Goal: Task Accomplishment & Management: Use online tool/utility

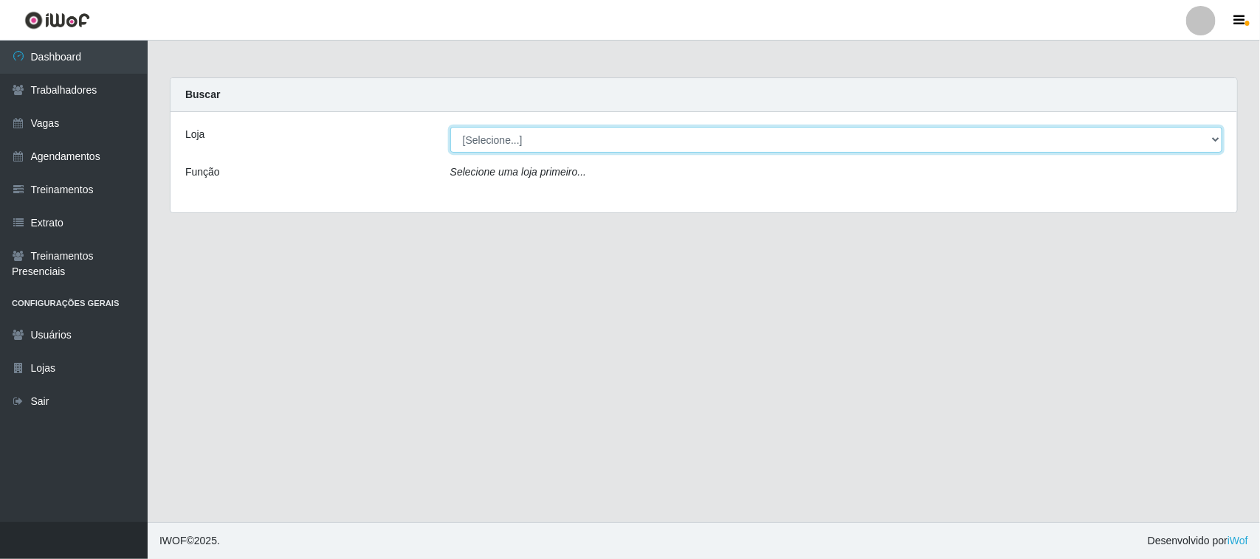
click at [710, 149] on select "[Selecione...] Nordestão - [GEOGRAPHIC_DATA]" at bounding box center [836, 140] width 772 height 26
select select "382"
click at [450, 127] on select "[Selecione...] Nordestão - [GEOGRAPHIC_DATA]" at bounding box center [836, 140] width 772 height 26
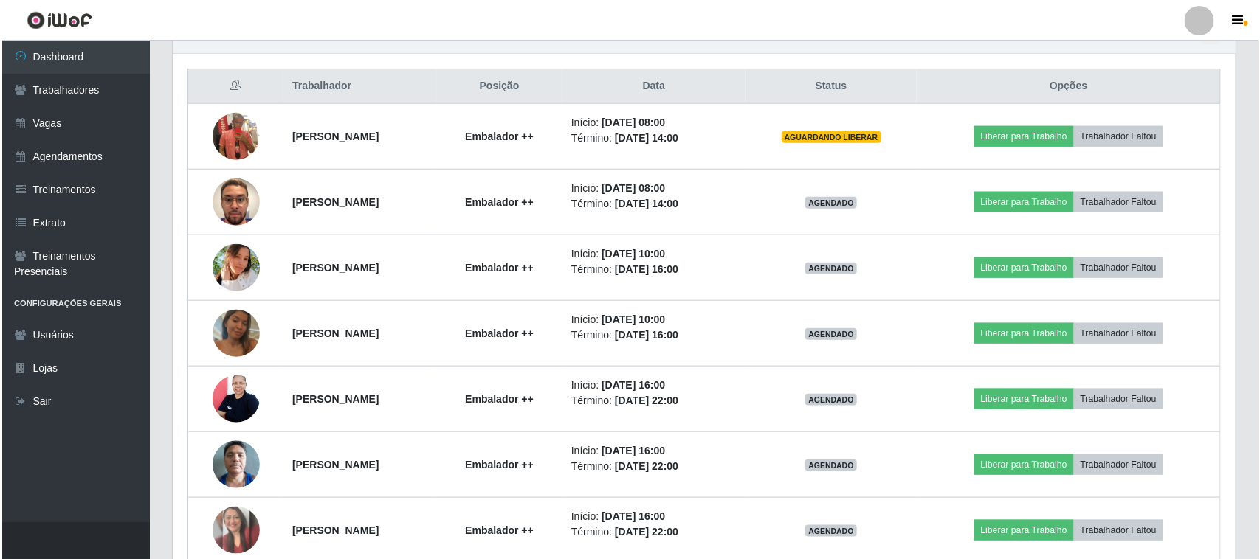
scroll to position [554, 0]
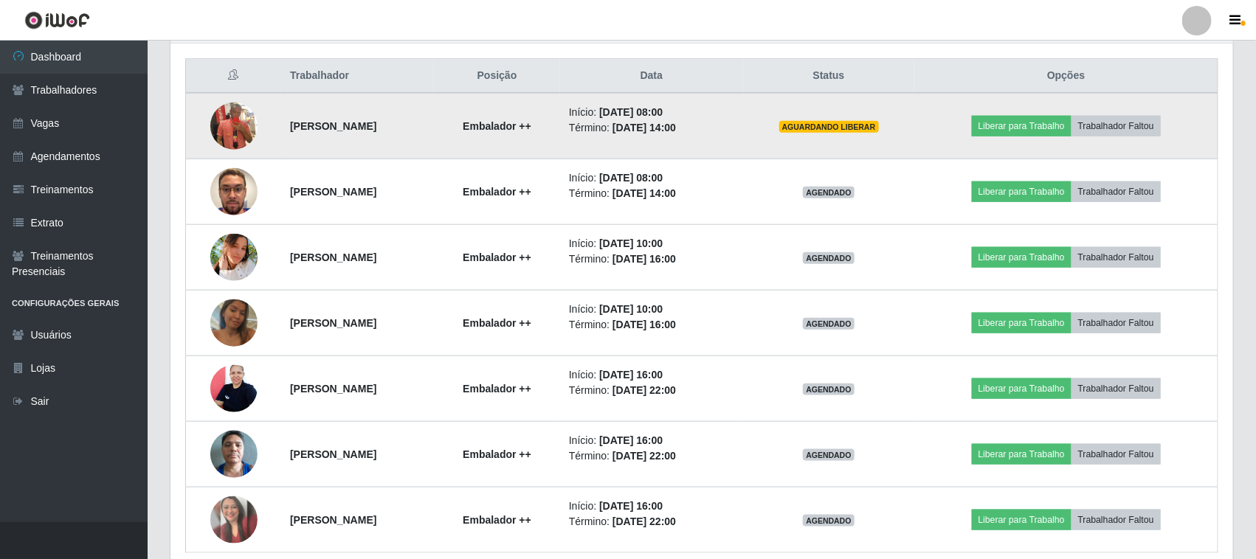
click at [222, 126] on img at bounding box center [233, 126] width 47 height 84
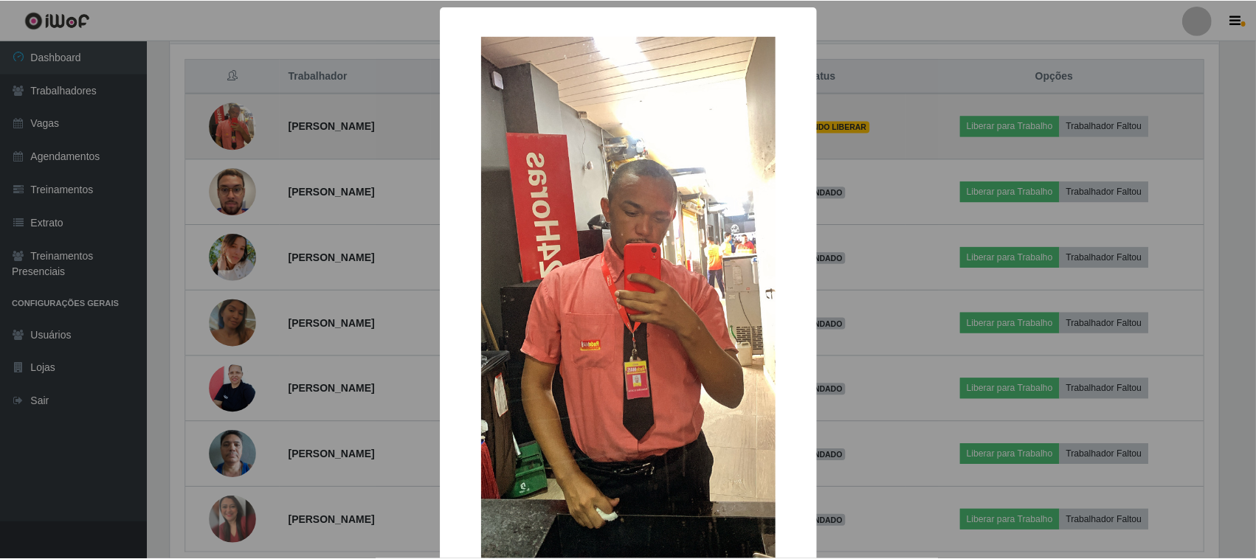
scroll to position [307, 1053]
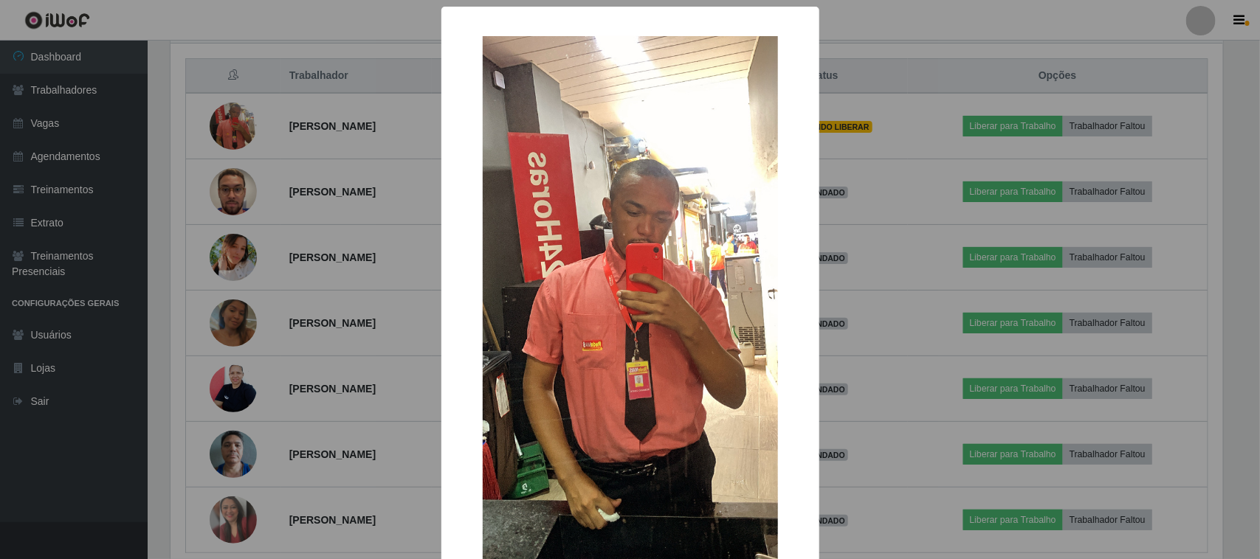
click at [355, 91] on div "× OK Cancel" at bounding box center [630, 279] width 1260 height 559
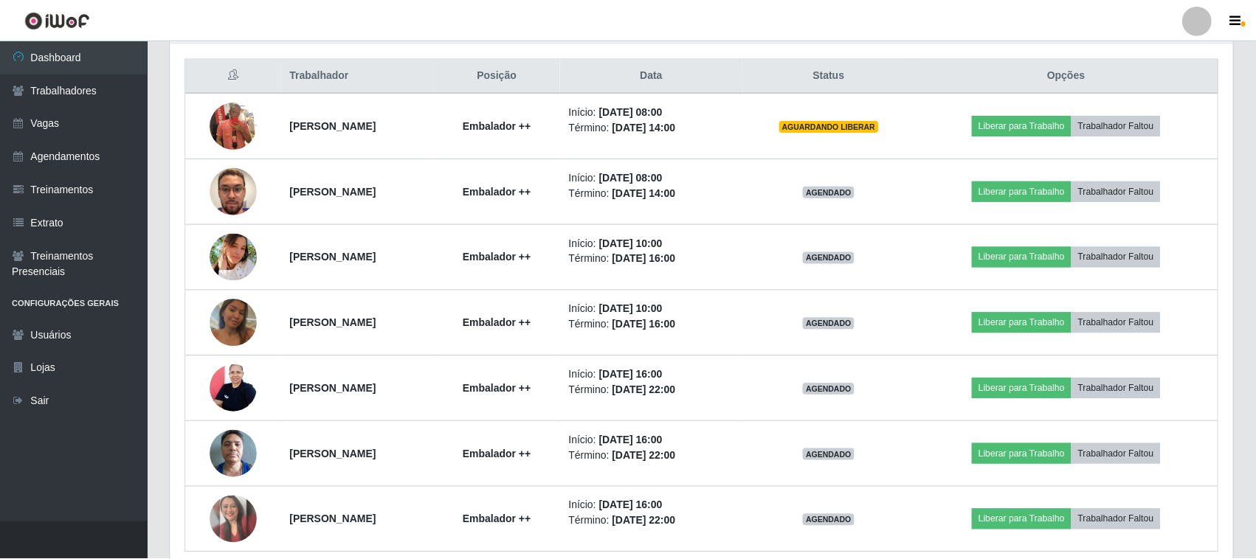
scroll to position [307, 1063]
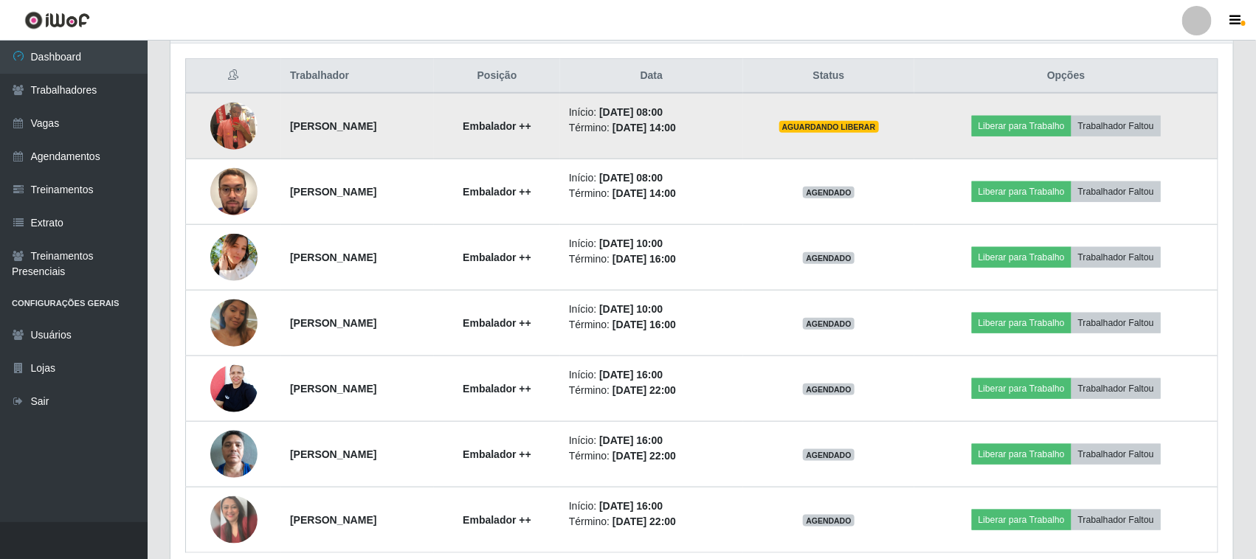
click at [221, 126] on img at bounding box center [233, 126] width 47 height 84
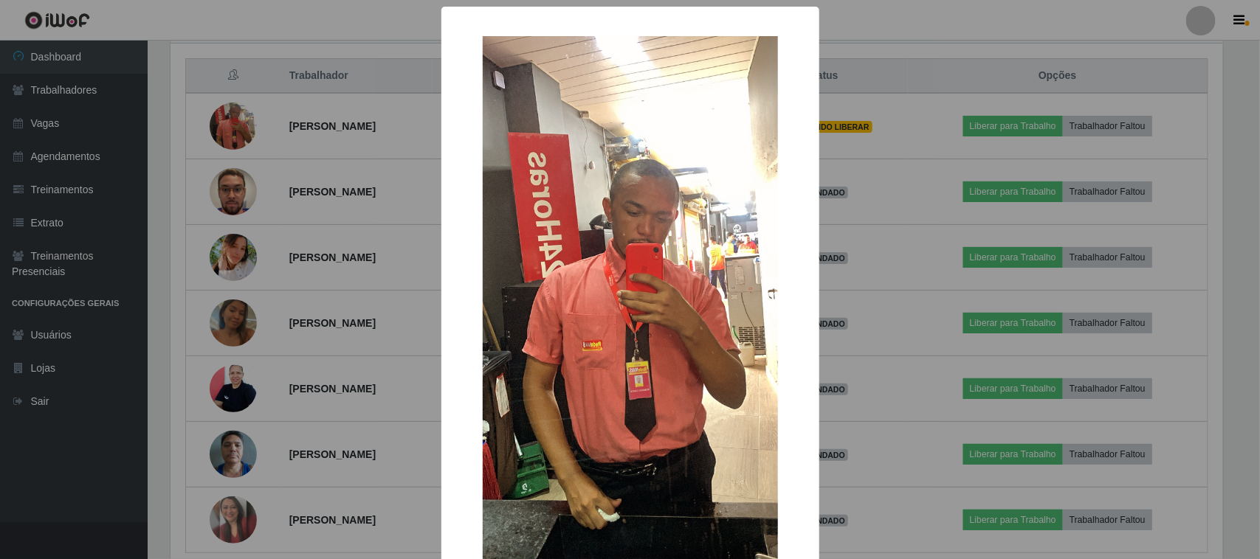
click at [351, 141] on div "× OK Cancel" at bounding box center [630, 279] width 1260 height 559
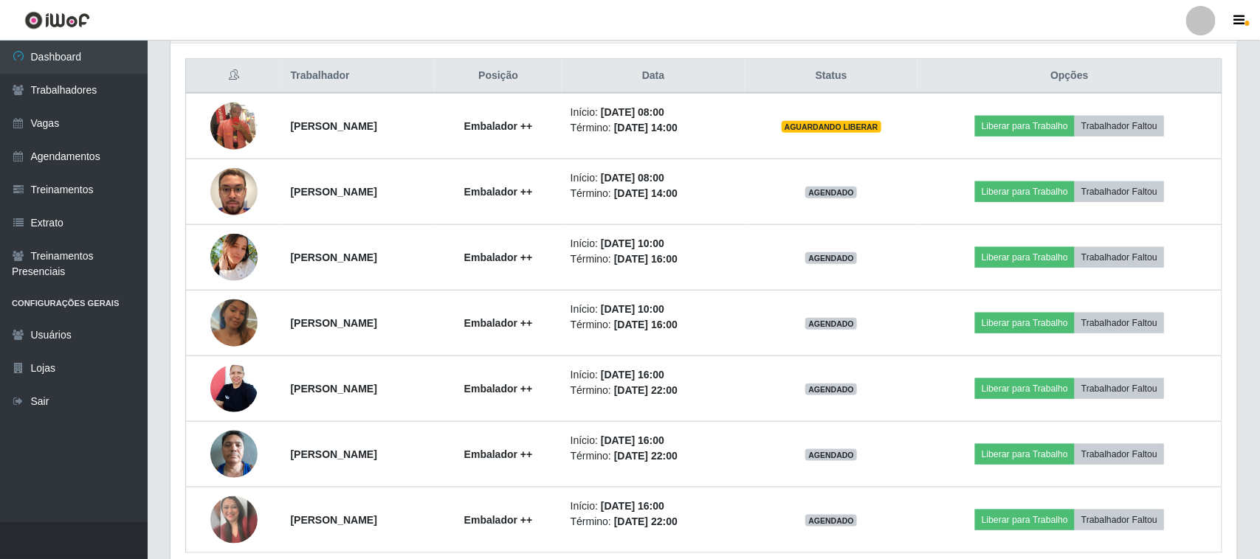
scroll to position [307, 1063]
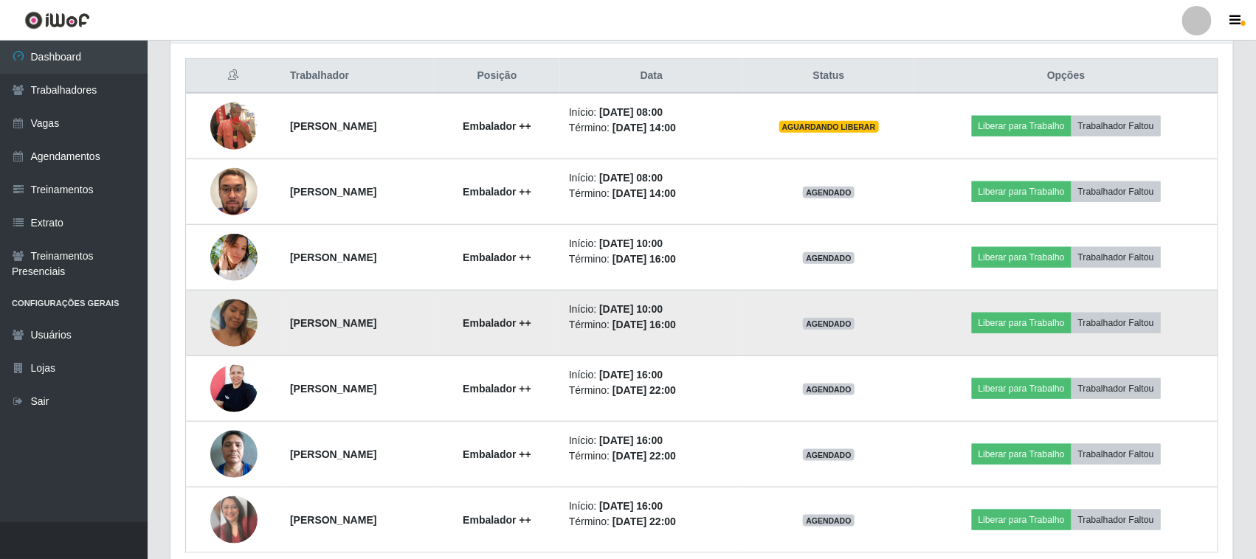
click at [235, 325] on img at bounding box center [233, 323] width 47 height 84
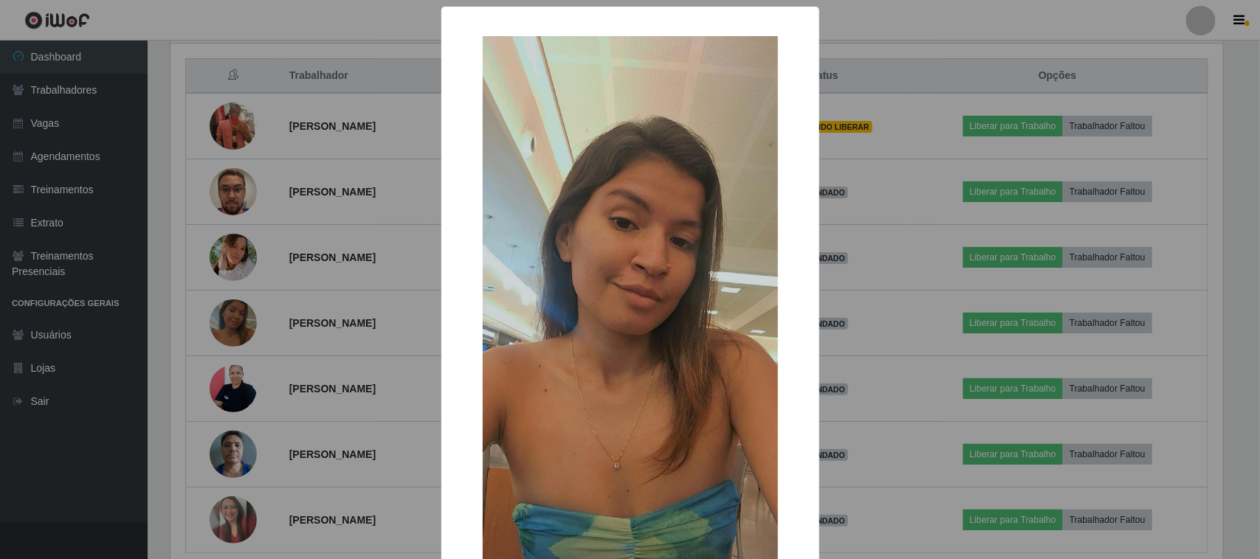
click at [365, 72] on div "× OK Cancel" at bounding box center [630, 279] width 1260 height 559
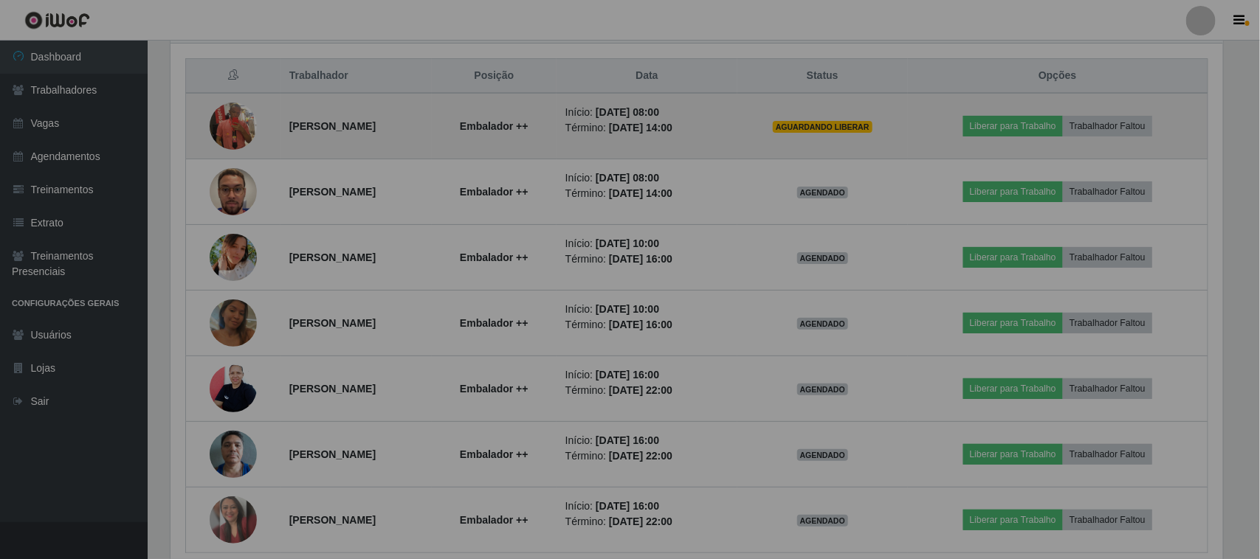
scroll to position [307, 1063]
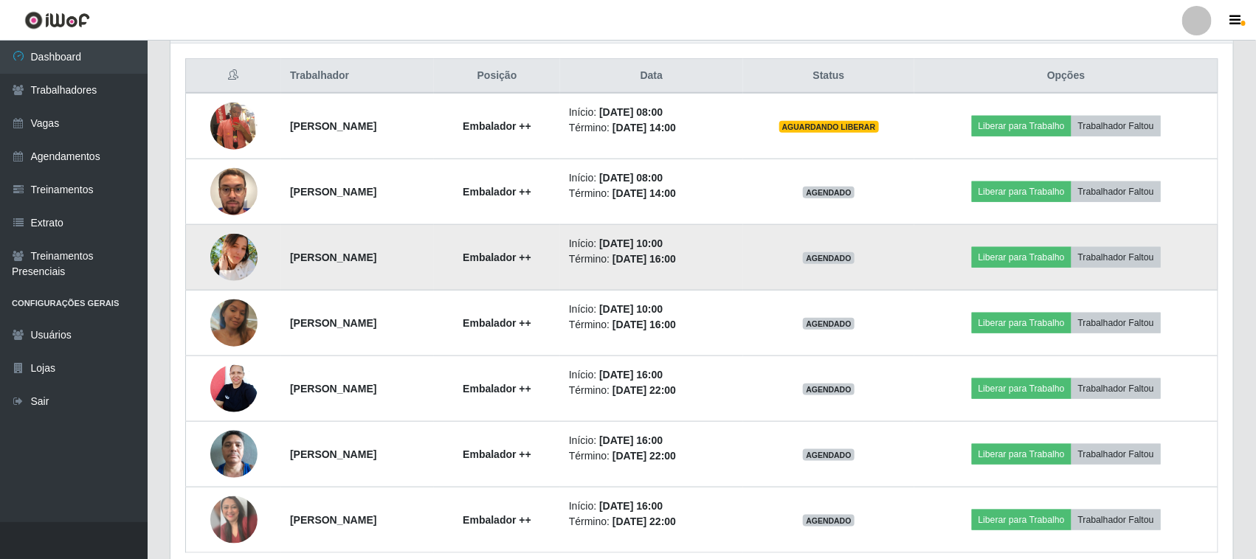
click at [232, 262] on img at bounding box center [233, 257] width 47 height 47
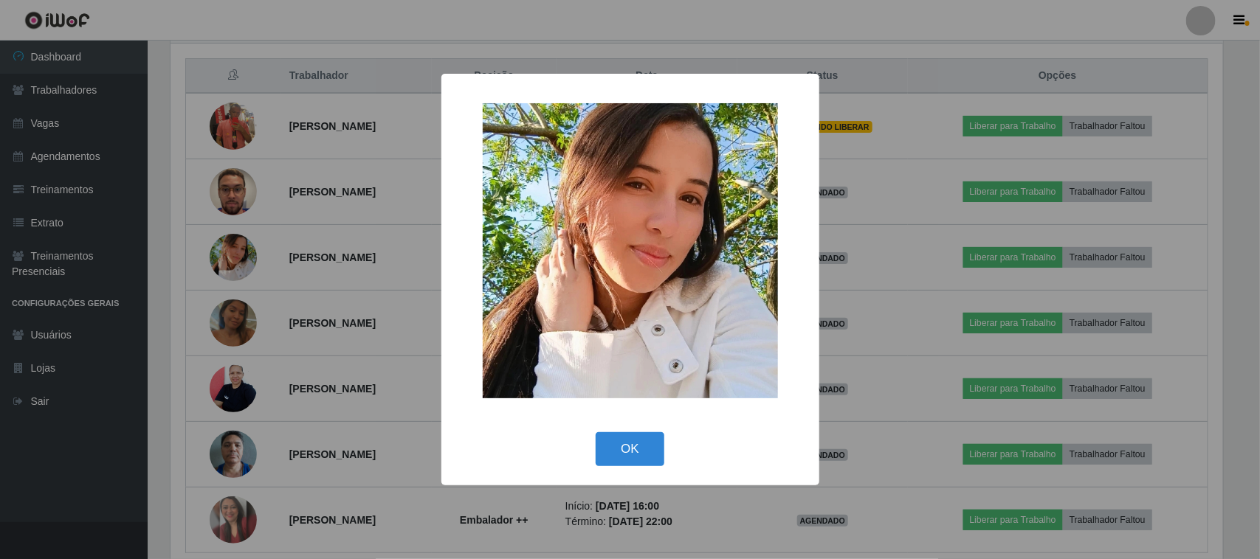
click at [342, 97] on div "× OK Cancel" at bounding box center [630, 279] width 1260 height 559
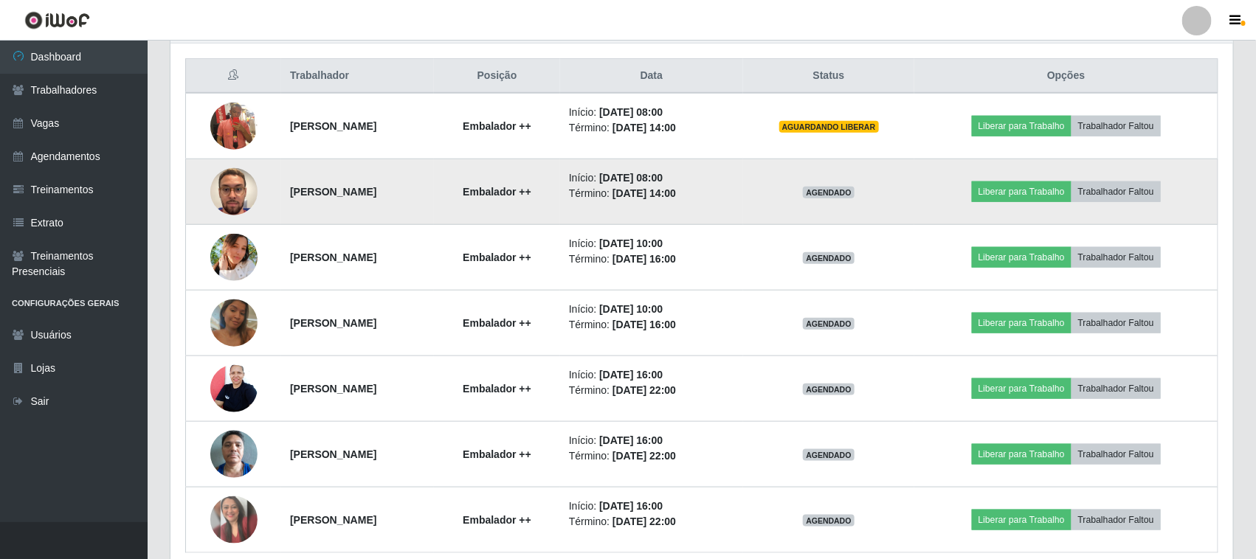
scroll to position [307, 1063]
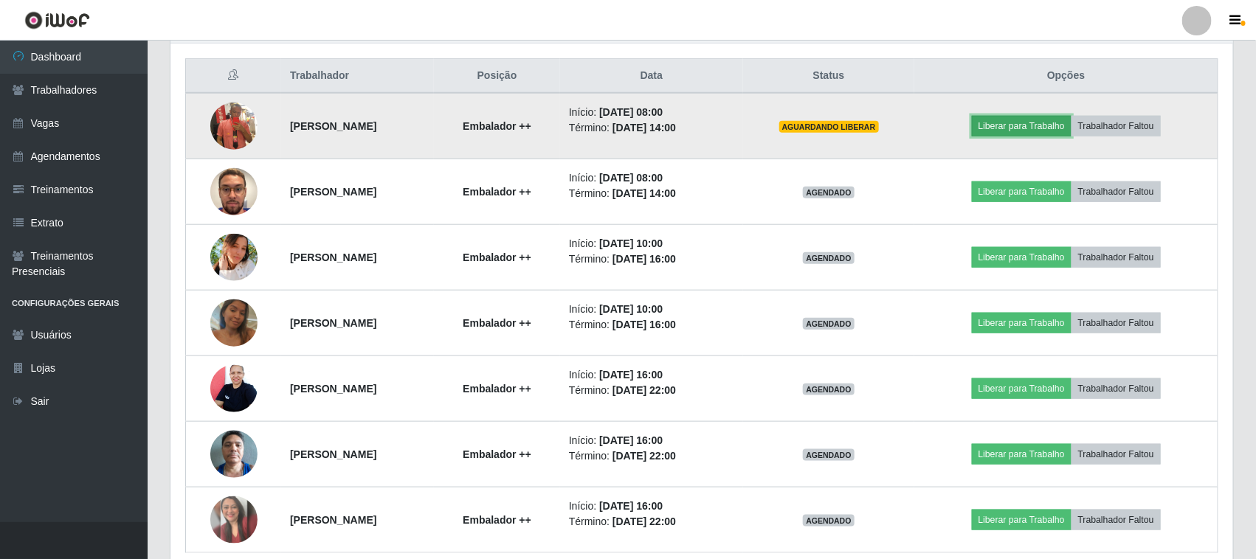
click at [1032, 131] on button "Liberar para Trabalho" at bounding box center [1022, 126] width 100 height 21
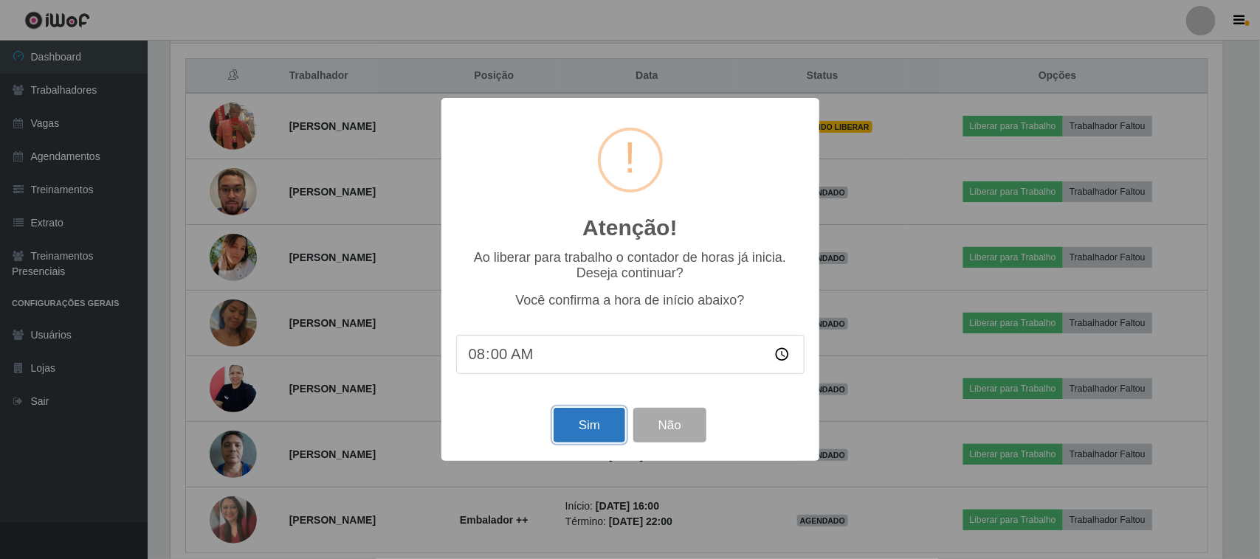
drag, startPoint x: 600, startPoint y: 426, endPoint x: 610, endPoint y: 419, distance: 11.7
click at [605, 422] on button "Sim" at bounding box center [590, 425] width 72 height 35
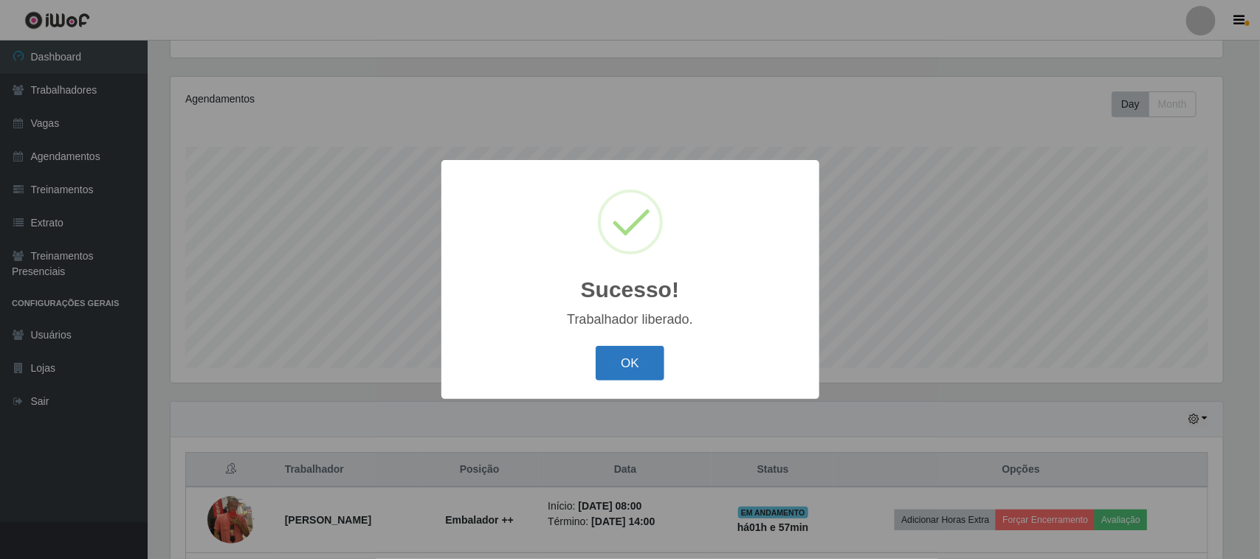
drag, startPoint x: 613, startPoint y: 366, endPoint x: 629, endPoint y: 367, distance: 16.3
click at [614, 366] on button "OK" at bounding box center [630, 363] width 69 height 35
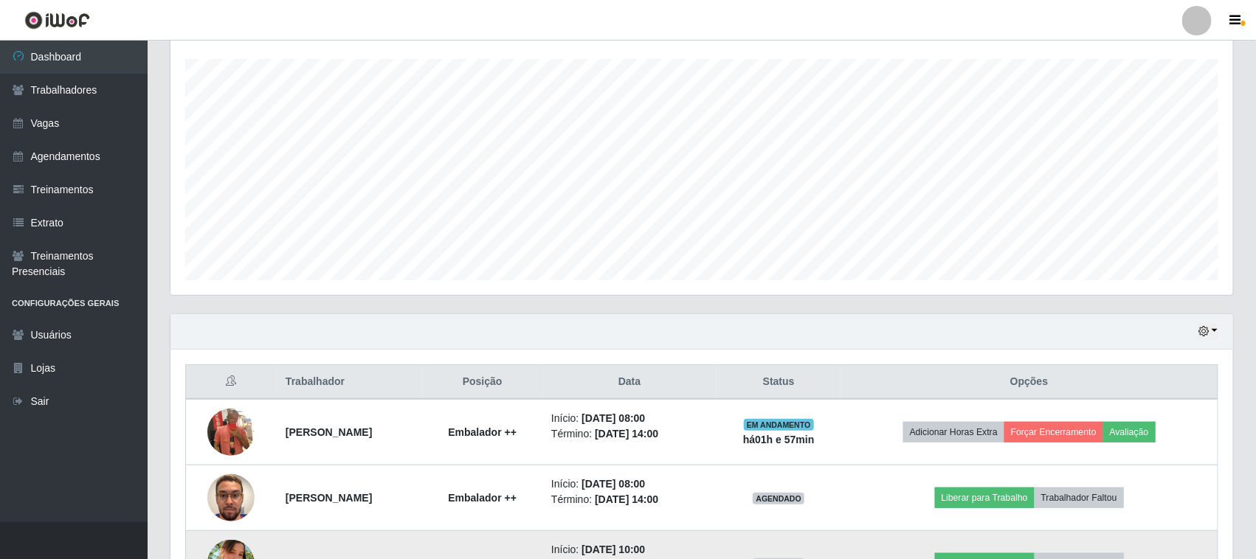
scroll to position [436, 0]
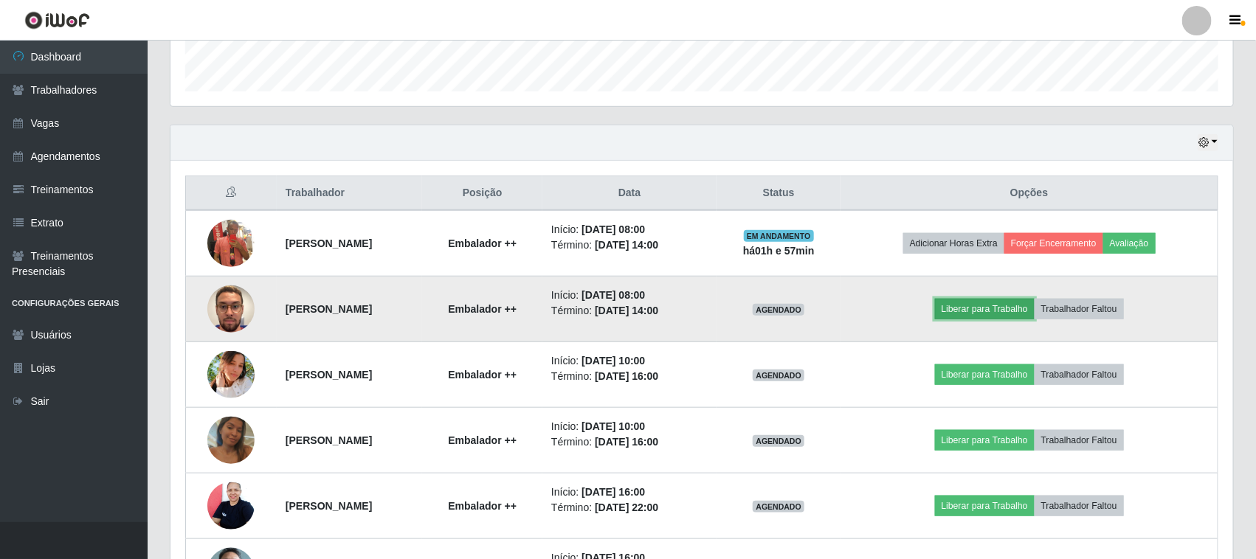
click at [1030, 305] on button "Liberar para Trabalho" at bounding box center [985, 309] width 100 height 21
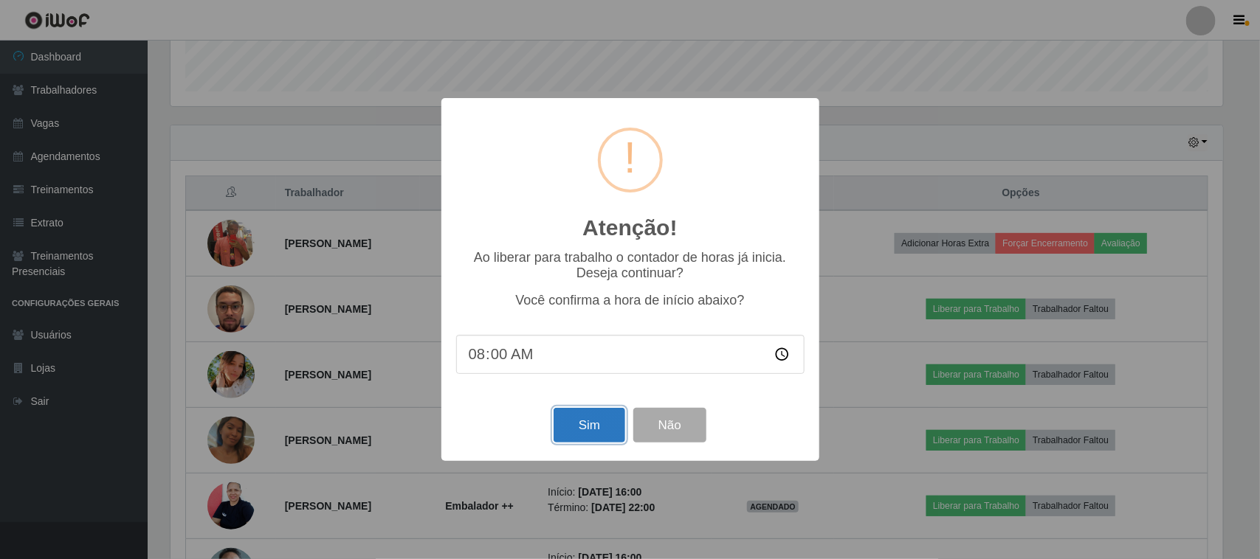
click at [614, 429] on button "Sim" at bounding box center [590, 425] width 72 height 35
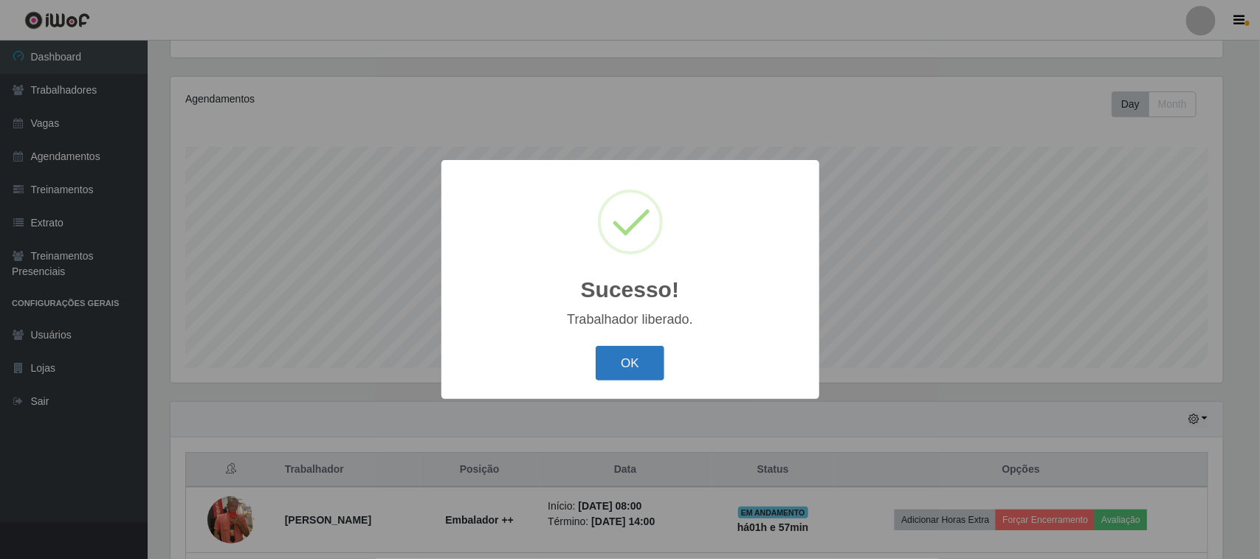
click at [642, 362] on button "OK" at bounding box center [630, 363] width 69 height 35
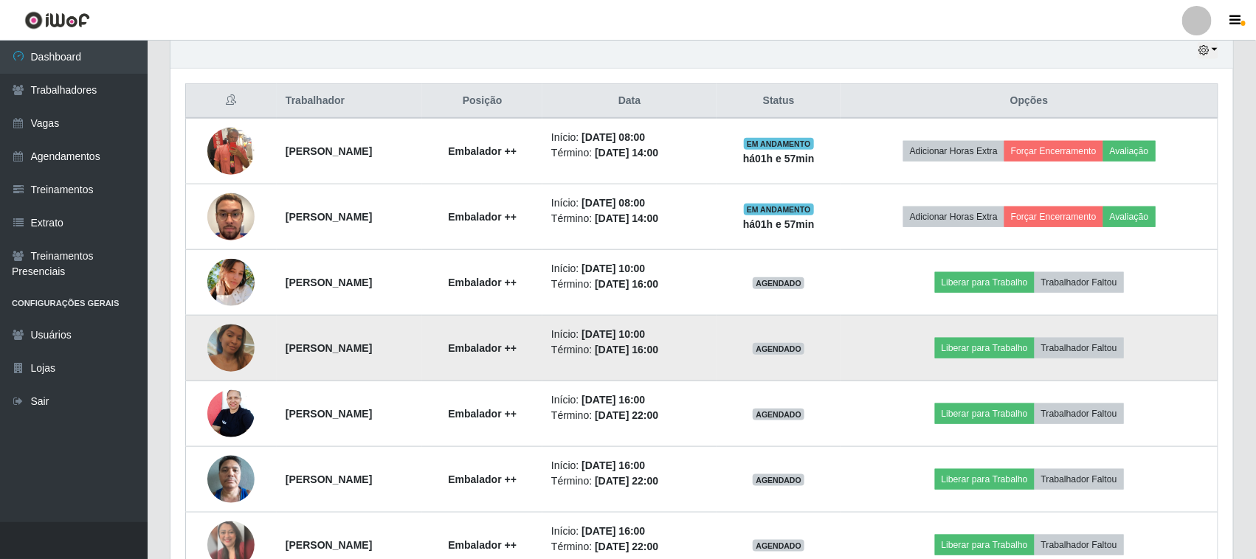
click at [238, 355] on img at bounding box center [230, 348] width 47 height 84
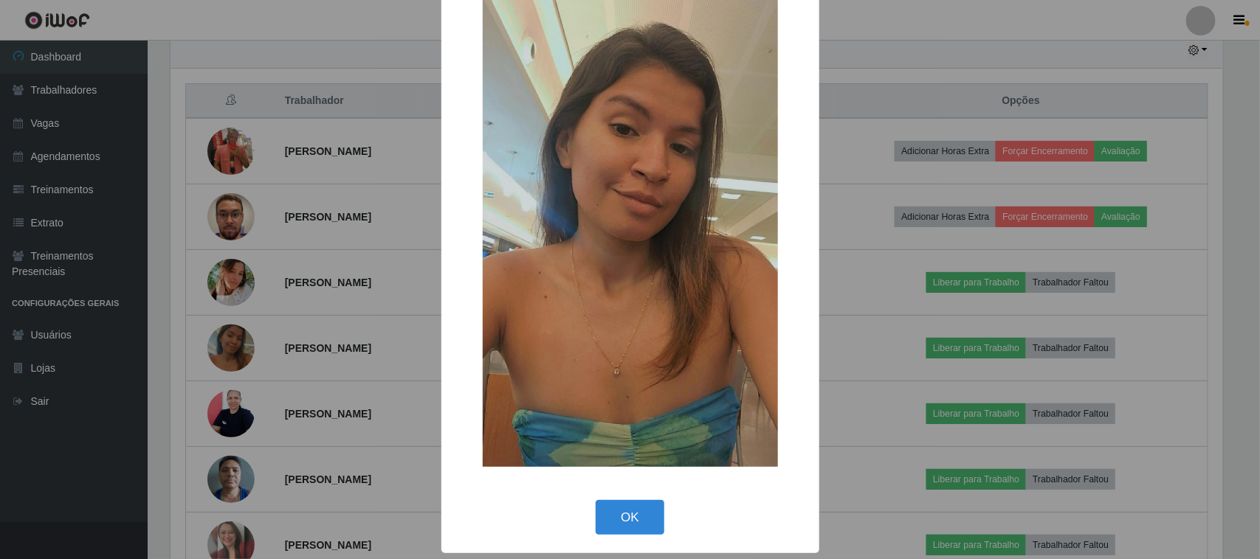
click at [406, 175] on div "× OK Cancel" at bounding box center [630, 279] width 1260 height 559
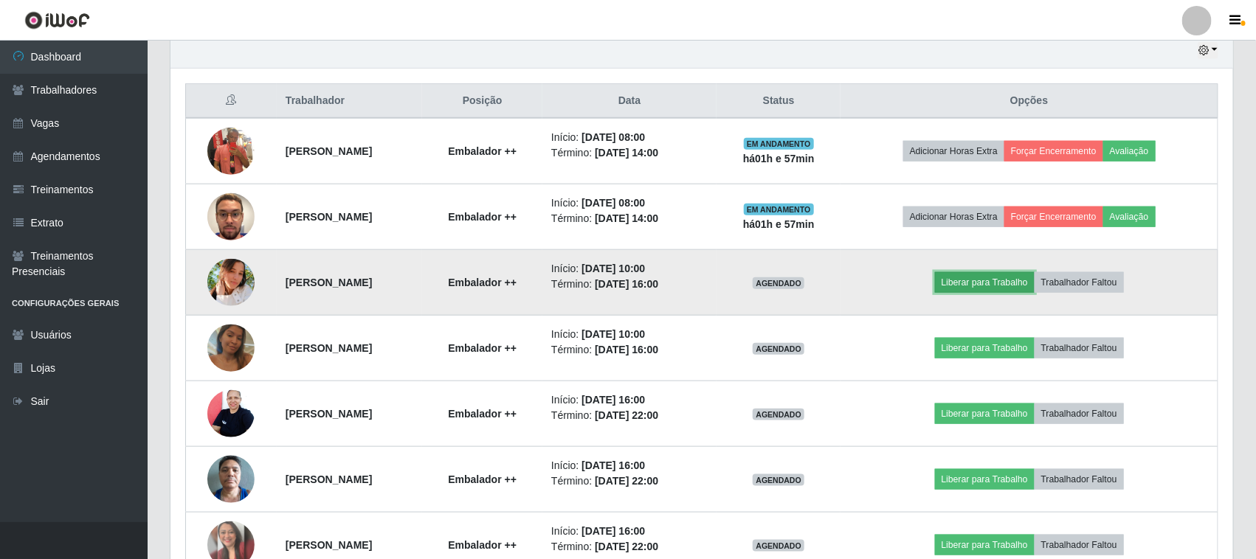
click at [968, 286] on button "Liberar para Trabalho" at bounding box center [985, 282] width 100 height 21
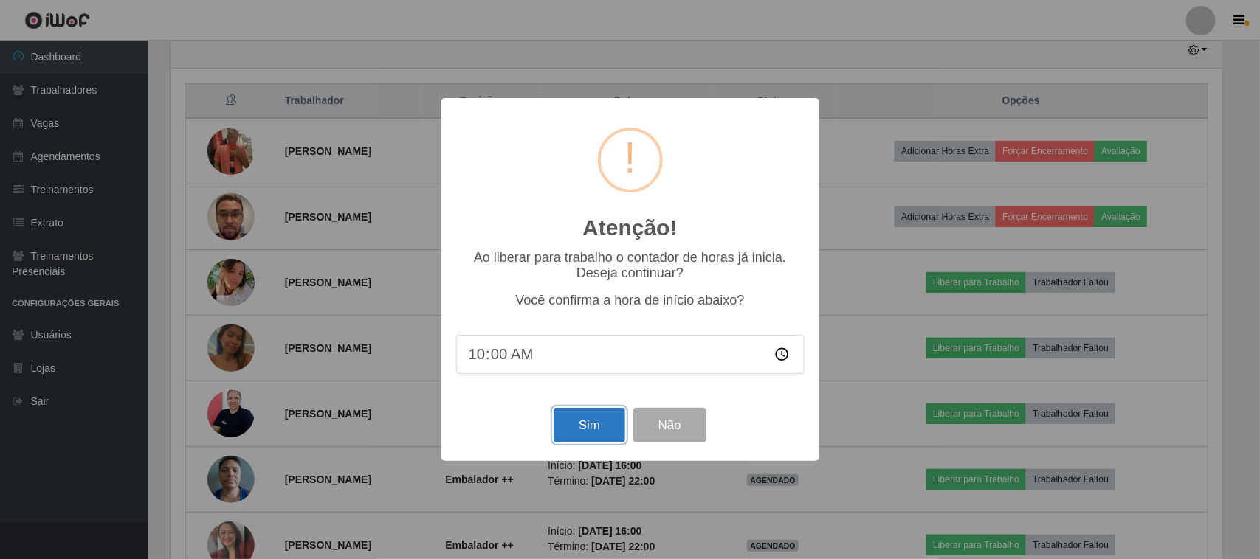
click at [609, 440] on button "Sim" at bounding box center [590, 425] width 72 height 35
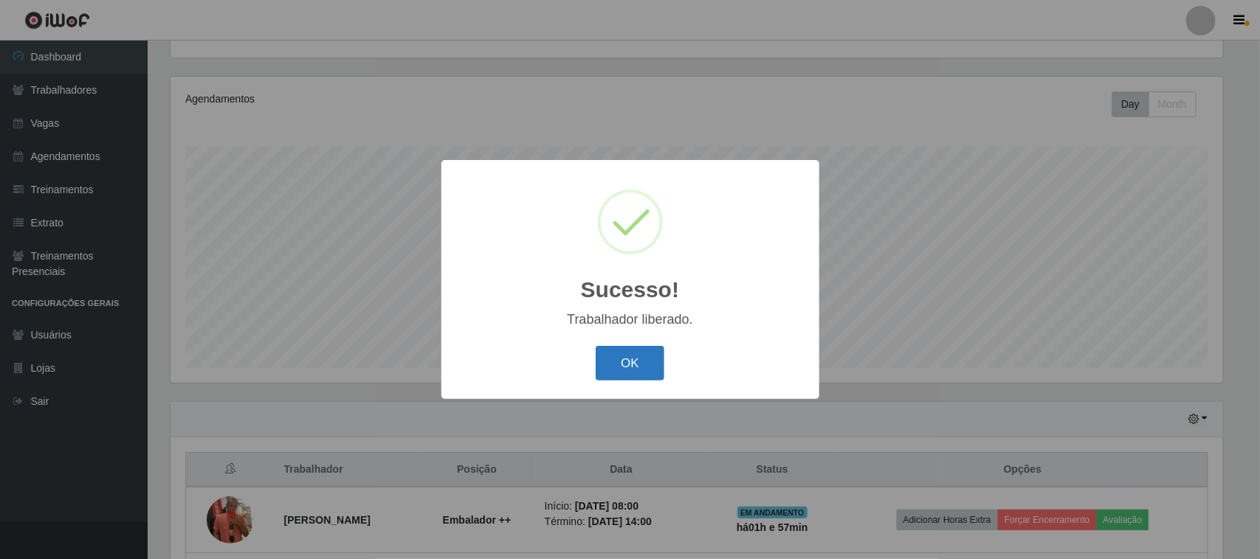
click at [610, 363] on button "OK" at bounding box center [630, 363] width 69 height 35
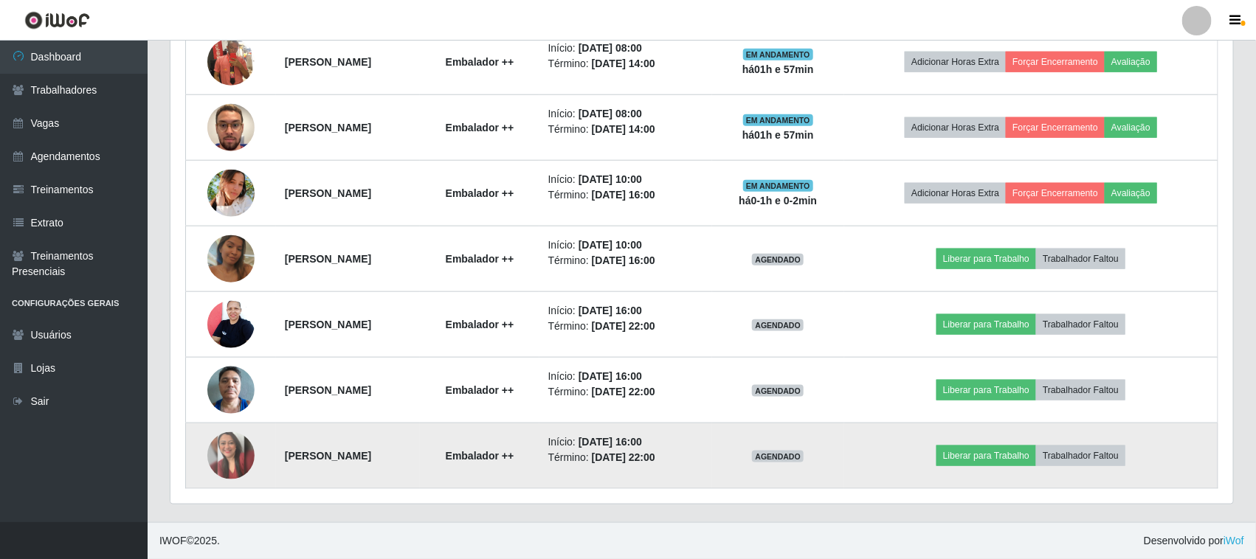
click at [221, 445] on img at bounding box center [230, 456] width 47 height 47
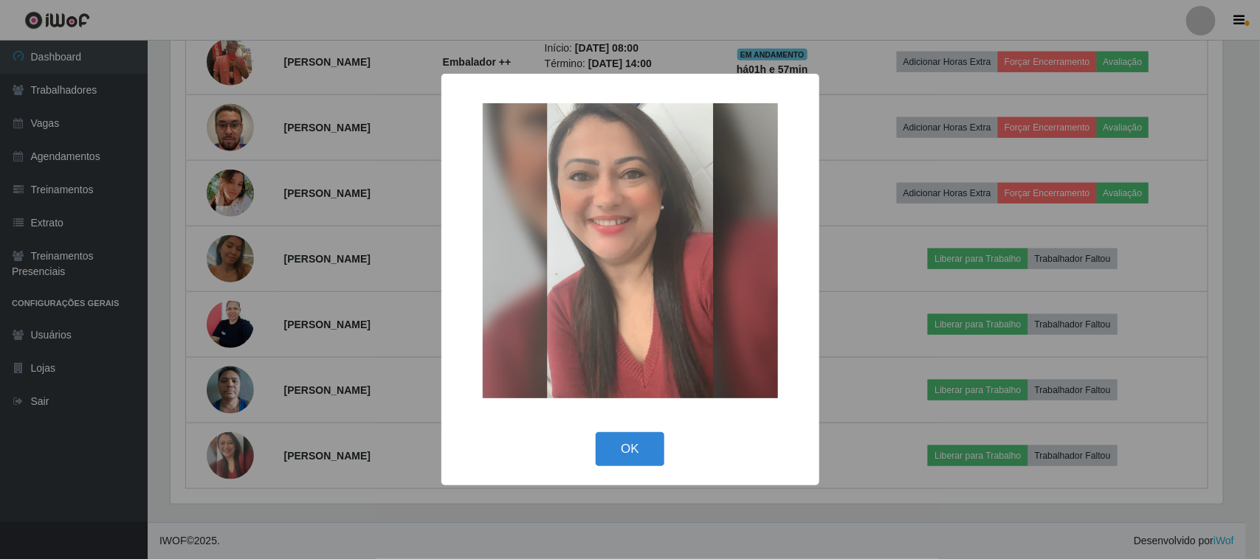
click at [311, 397] on div "× OK Cancel" at bounding box center [630, 279] width 1260 height 559
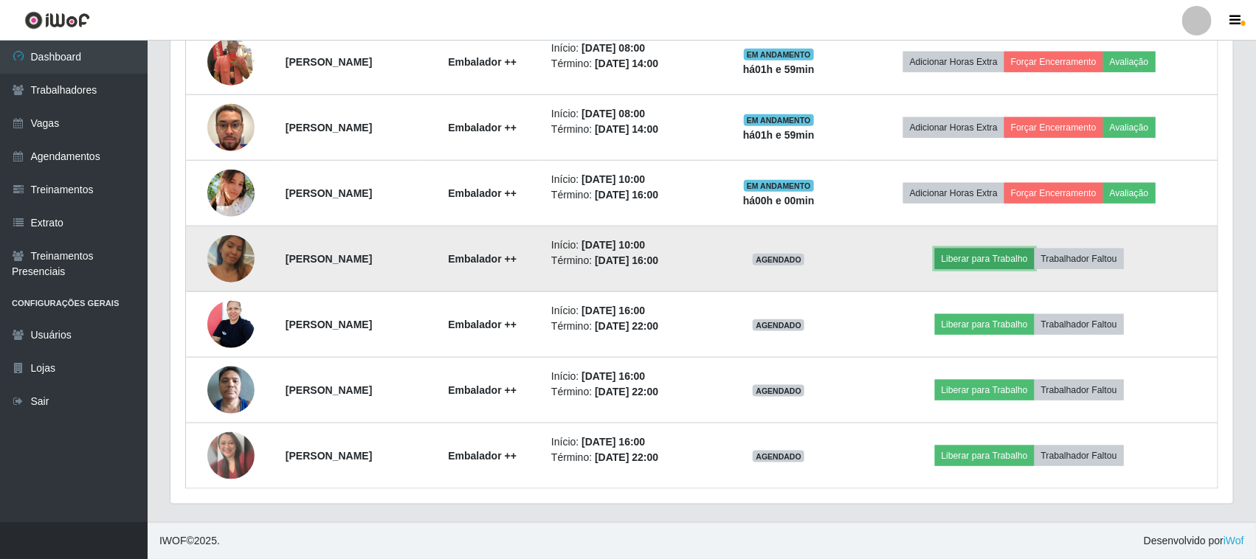
click at [995, 255] on button "Liberar para Trabalho" at bounding box center [985, 259] width 100 height 21
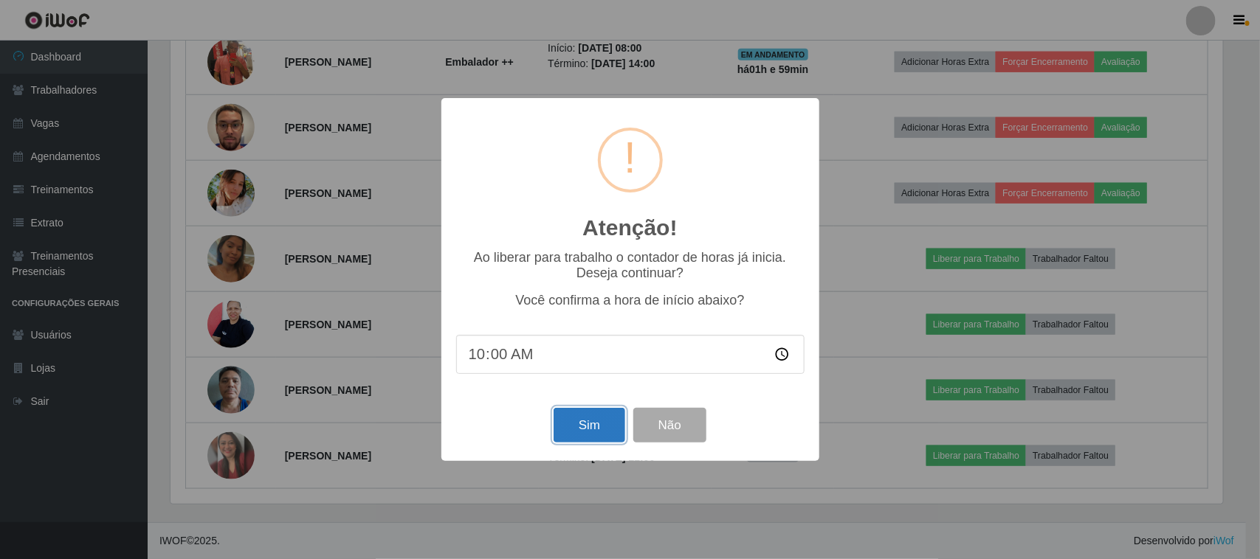
click at [576, 428] on button "Sim" at bounding box center [590, 425] width 72 height 35
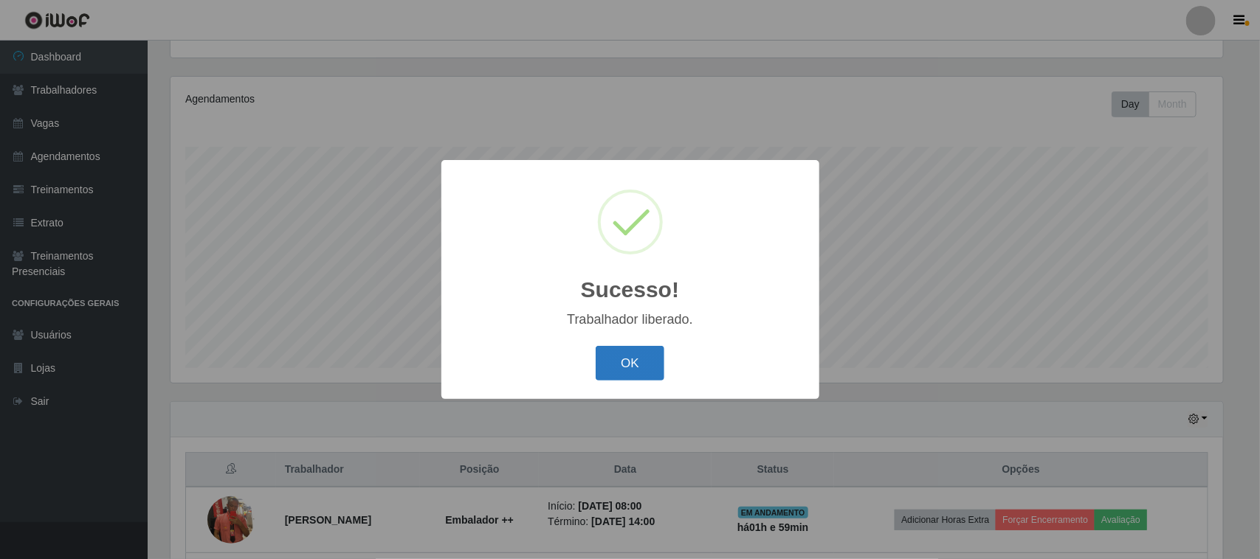
click at [635, 371] on button "OK" at bounding box center [630, 363] width 69 height 35
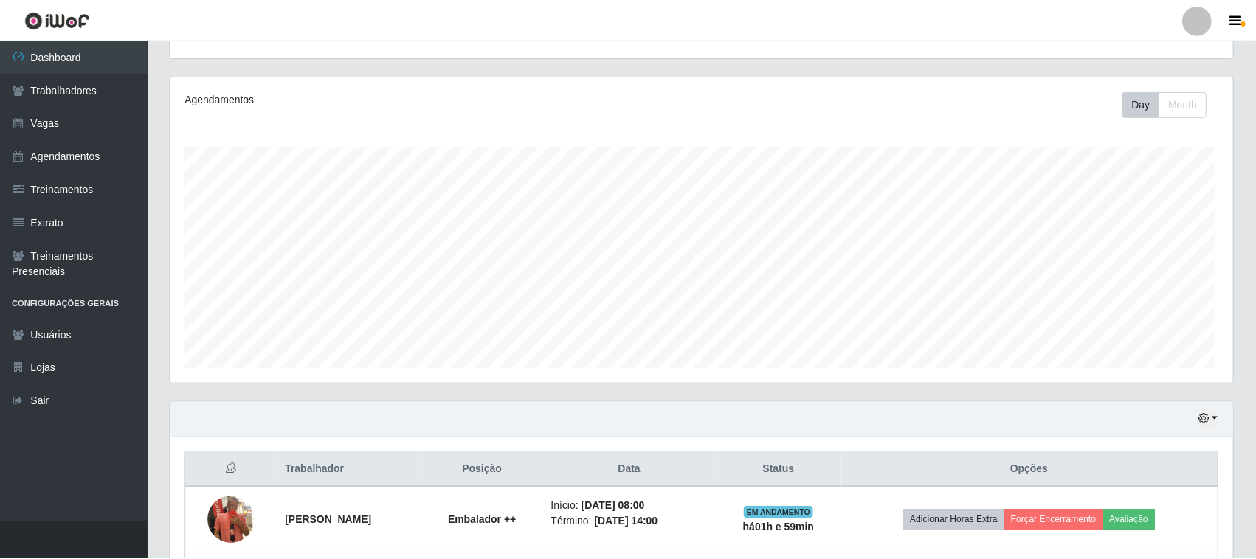
scroll to position [307, 1063]
